Goal: Task Accomplishment & Management: Use online tool/utility

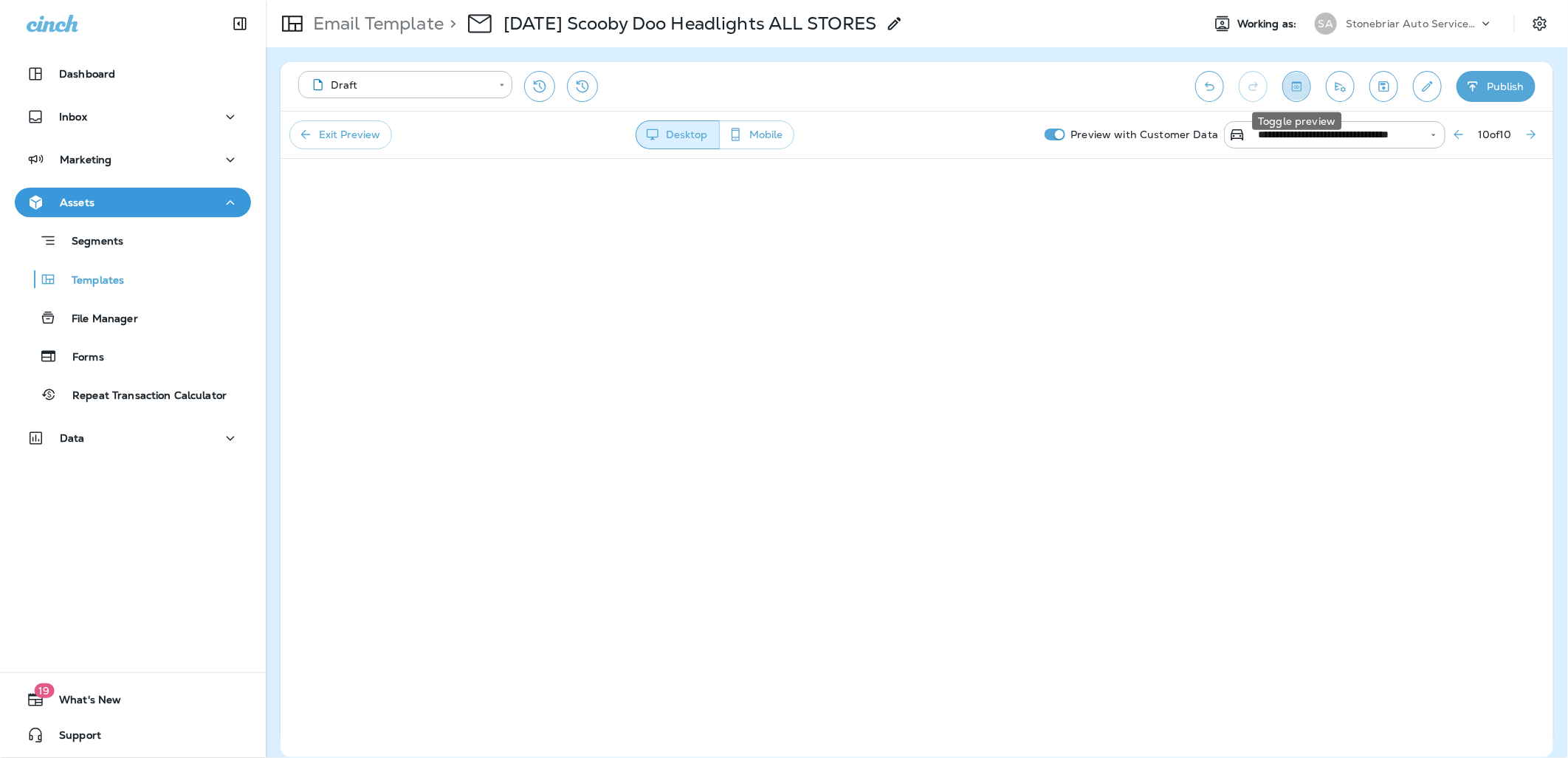
click at [1290, 90] on icon "Toggle preview" at bounding box center [1297, 86] width 16 height 15
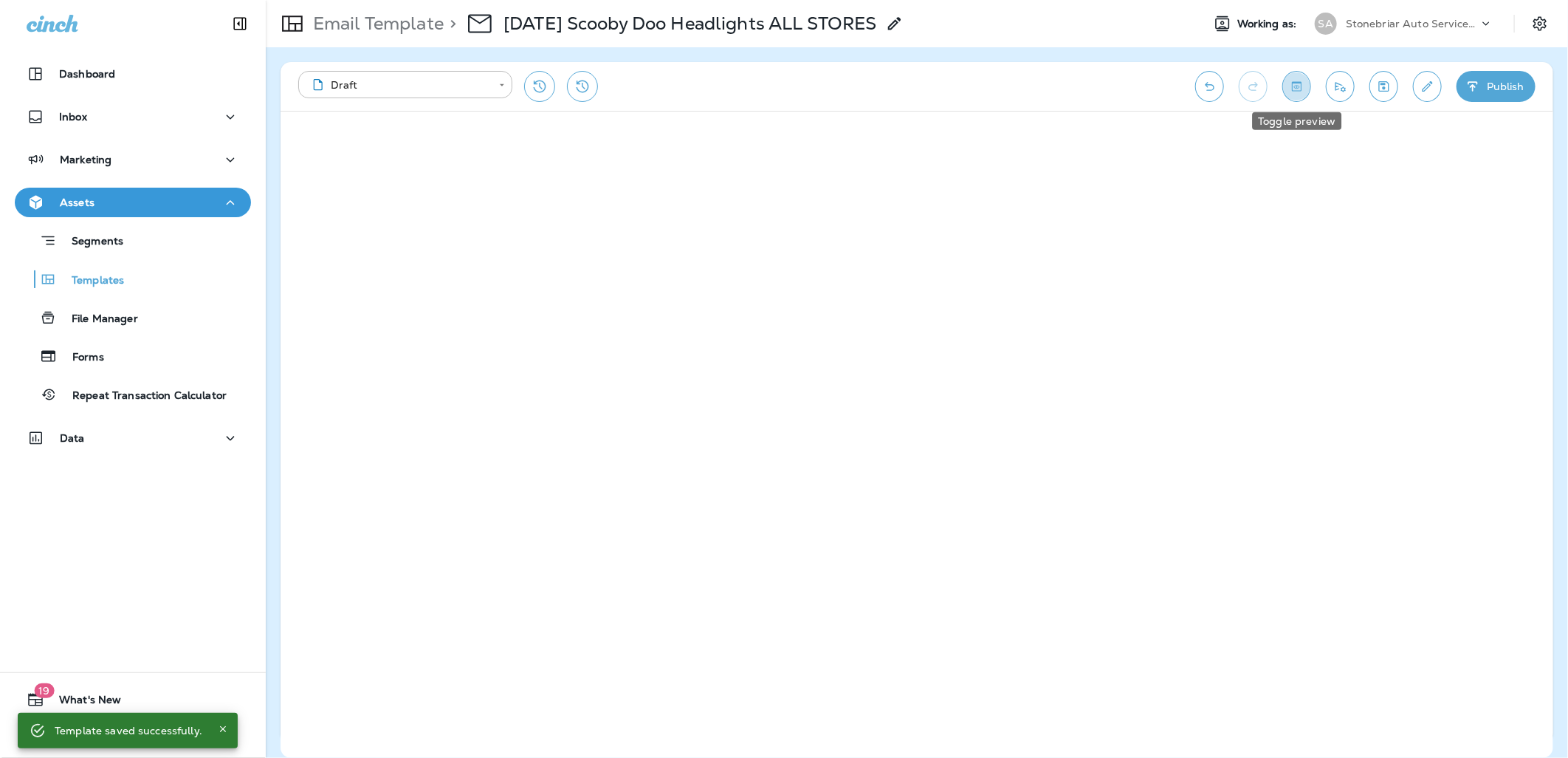
click at [1304, 84] on button "Toggle preview" at bounding box center [1297, 86] width 29 height 31
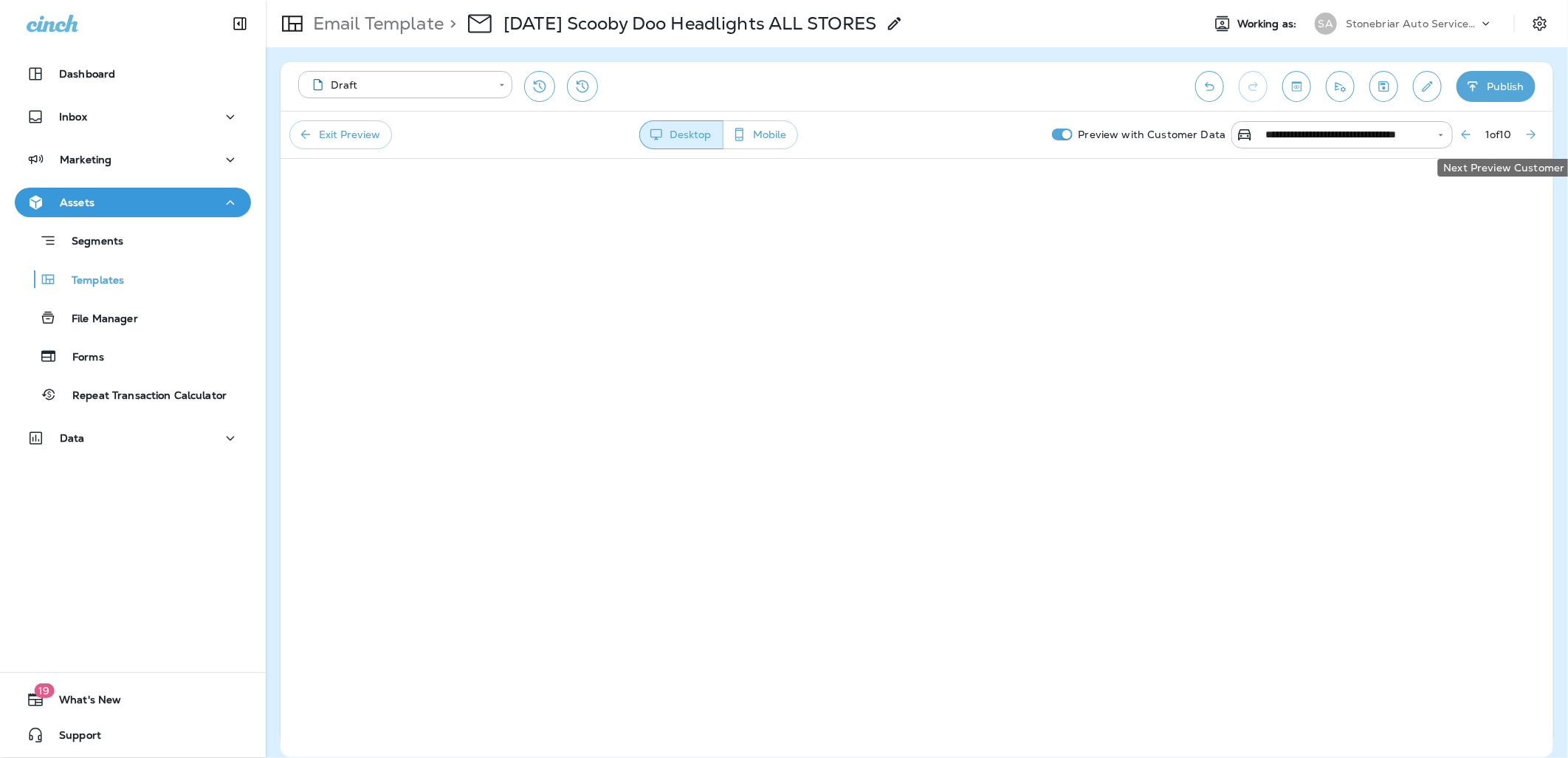
click at [1529, 133] on icon "Next Preview Customer" at bounding box center [1532, 135] width 15 height 15
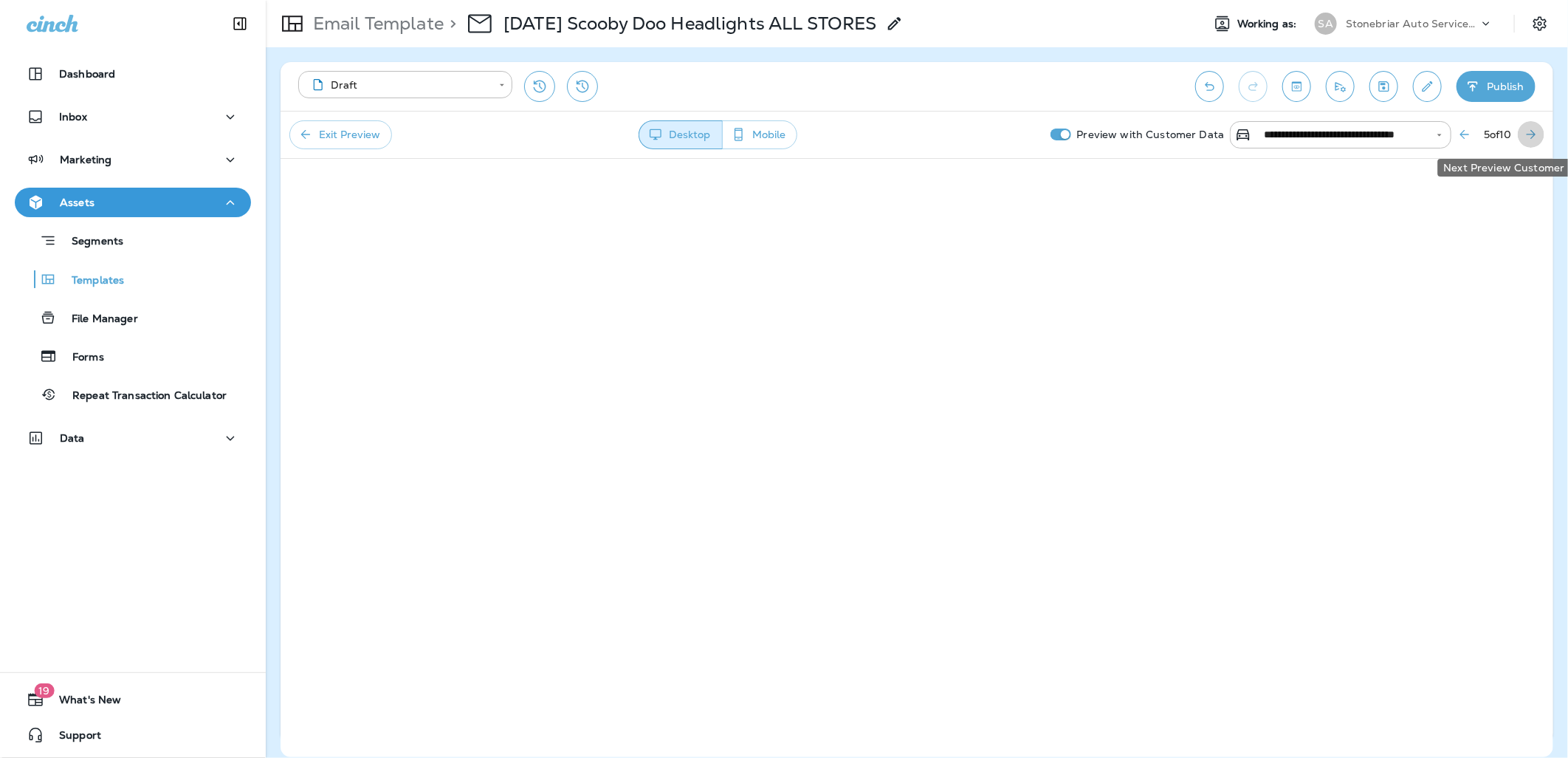
click at [1529, 133] on icon "Next Preview Customer" at bounding box center [1532, 135] width 15 height 15
click at [1527, 131] on icon "Next Preview Customer" at bounding box center [1532, 135] width 15 height 15
click at [1529, 131] on icon "Next Preview Customer" at bounding box center [1532, 135] width 15 height 15
drag, startPoint x: 1287, startPoint y: 95, endPoint x: 1275, endPoint y: 121, distance: 28.6
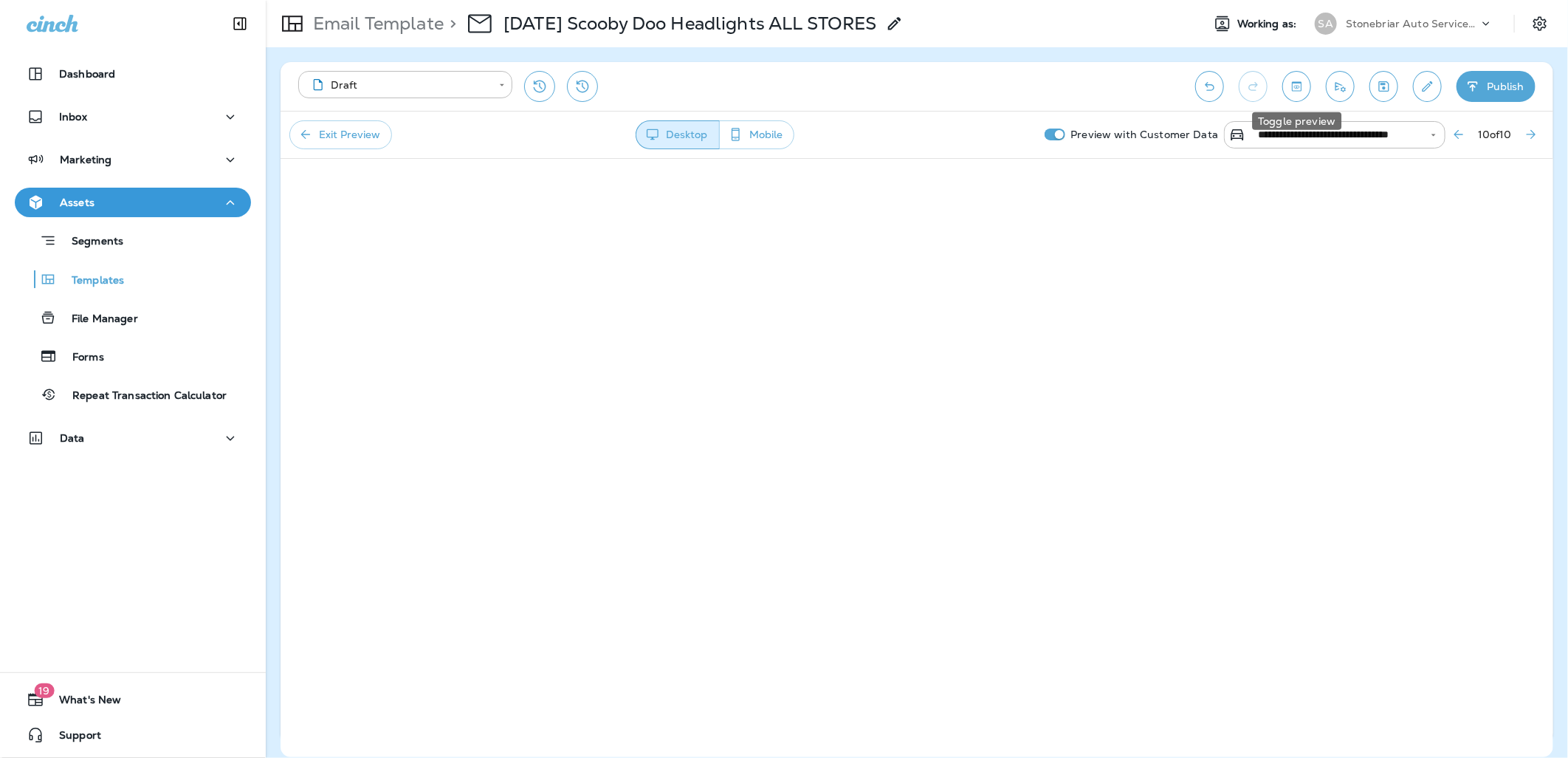
click at [1287, 95] on button "Toggle preview" at bounding box center [1297, 86] width 29 height 31
